Goal: Find specific page/section: Find specific page/section

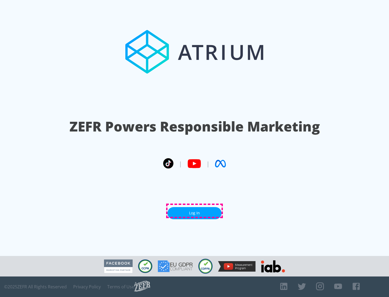
click at [194, 211] on link "Log In" at bounding box center [194, 213] width 54 height 12
